Goal: Find specific page/section: Find specific page/section

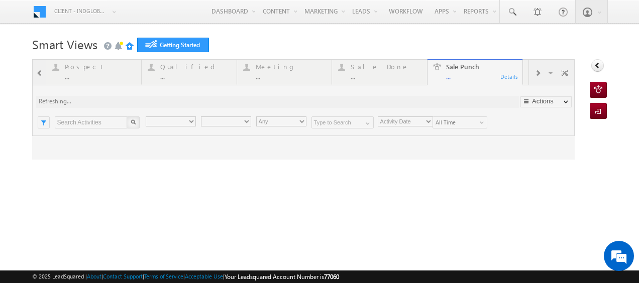
type input "Any Owner"
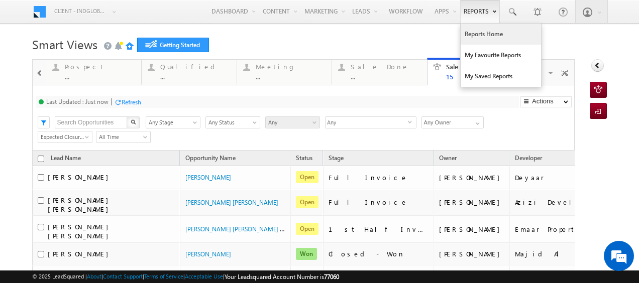
click at [479, 32] on link "Reports Home" at bounding box center [501, 34] width 80 height 21
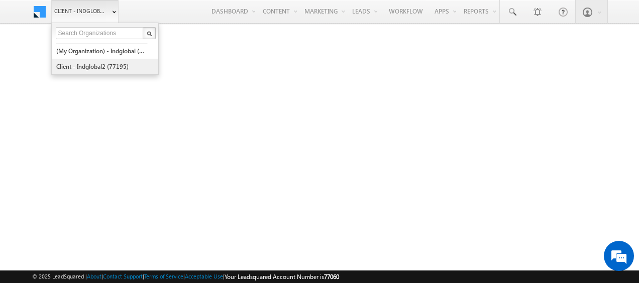
click at [85, 65] on link "Client - indglobal2 (77195)" at bounding box center [102, 67] width 92 height 16
